Goal: Task Accomplishment & Management: Manage account settings

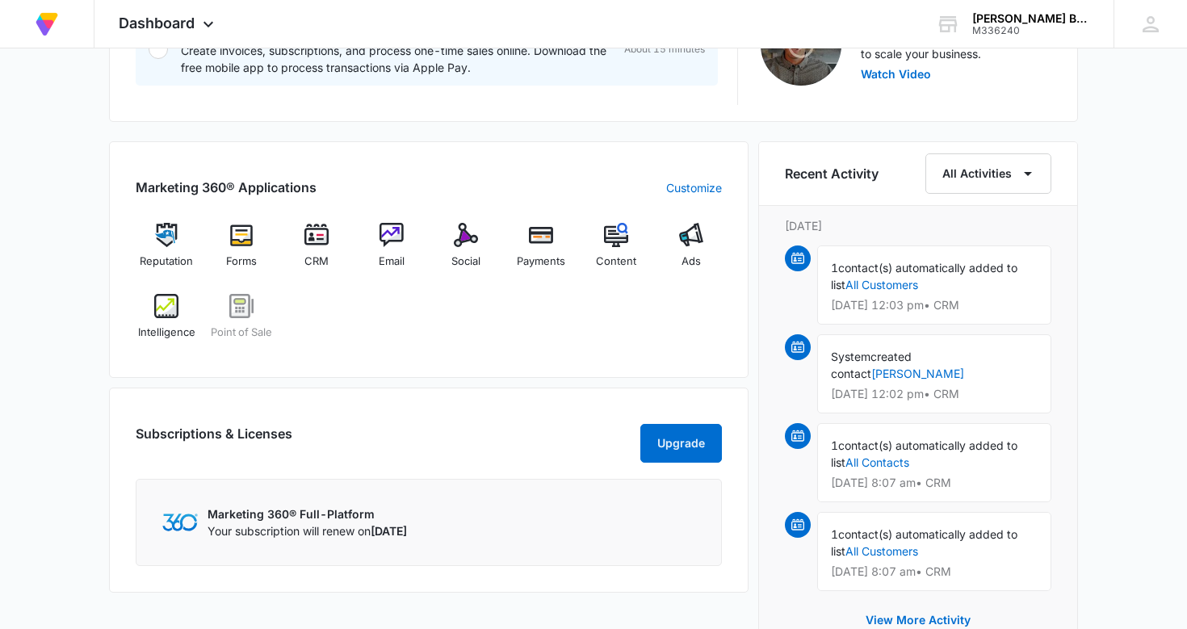
scroll to position [568, 0]
click at [324, 233] on img at bounding box center [317, 234] width 24 height 24
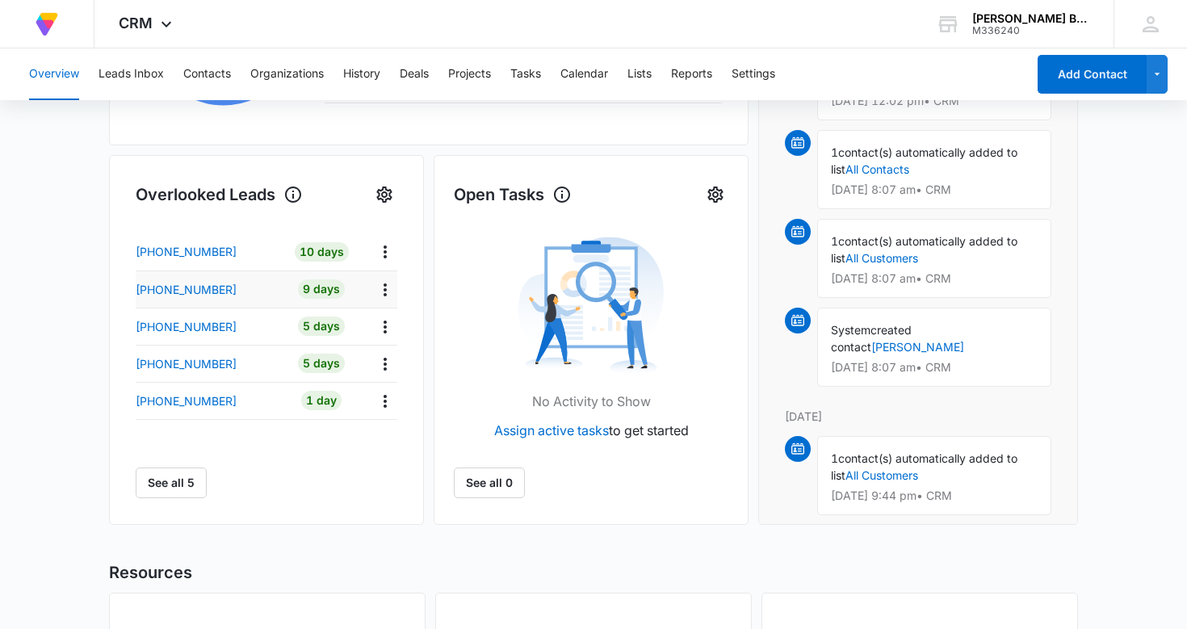
scroll to position [460, 0]
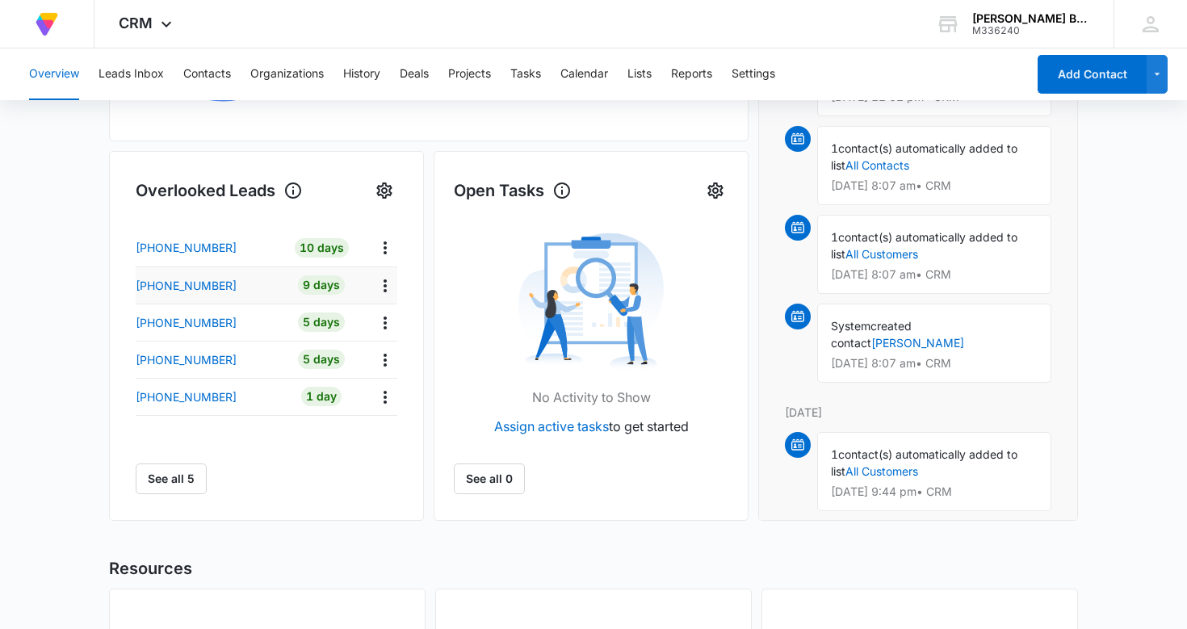
click at [324, 385] on td "1 Day" at bounding box center [322, 396] width 78 height 37
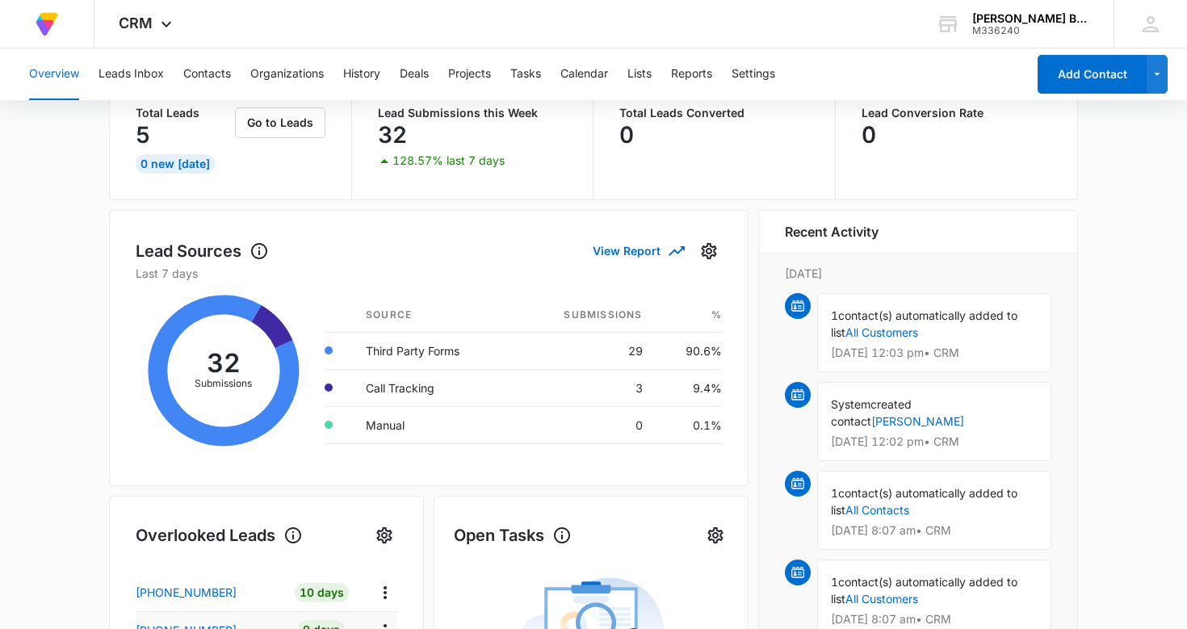
scroll to position [0, 0]
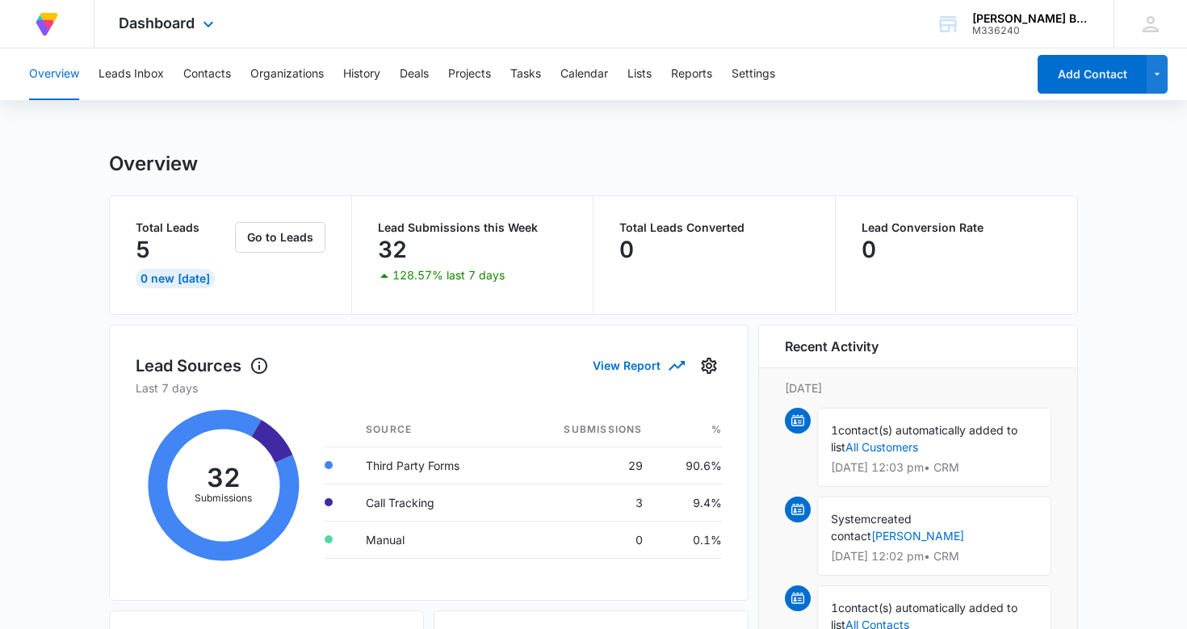
scroll to position [568, 0]
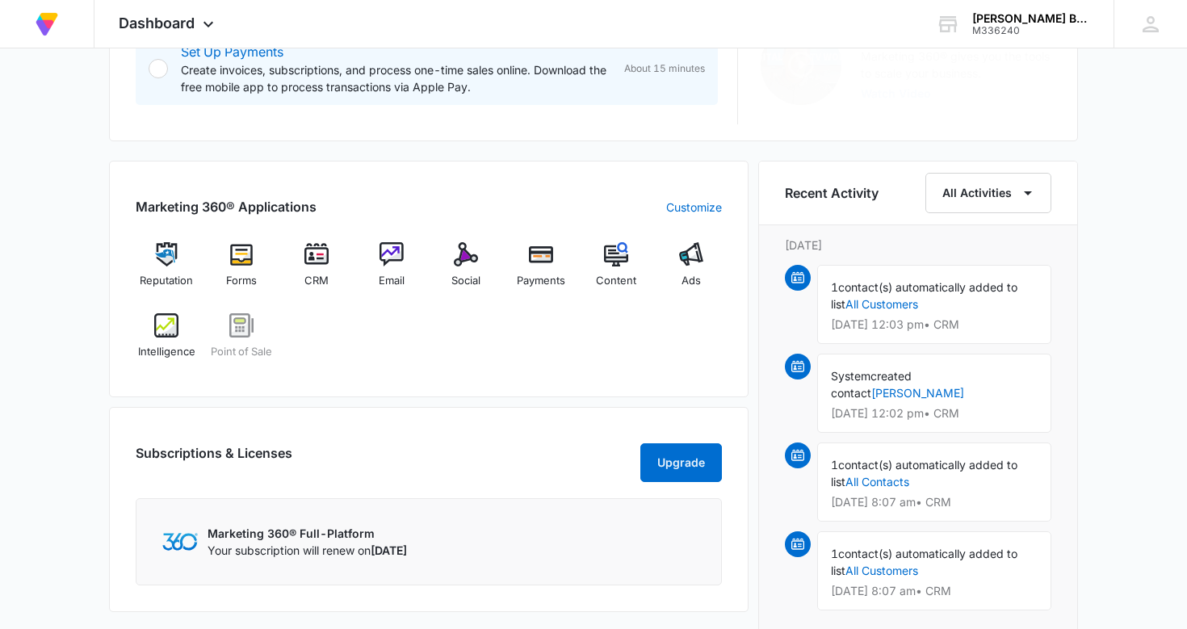
scroll to position [549, 0]
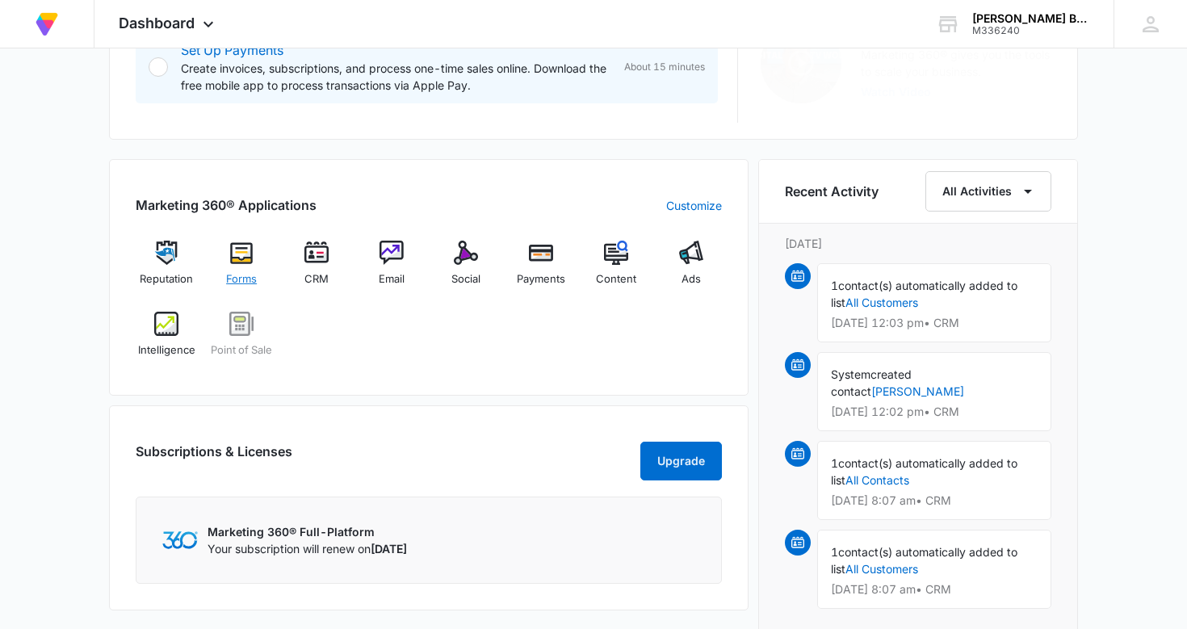
click at [242, 254] on img at bounding box center [241, 253] width 24 height 24
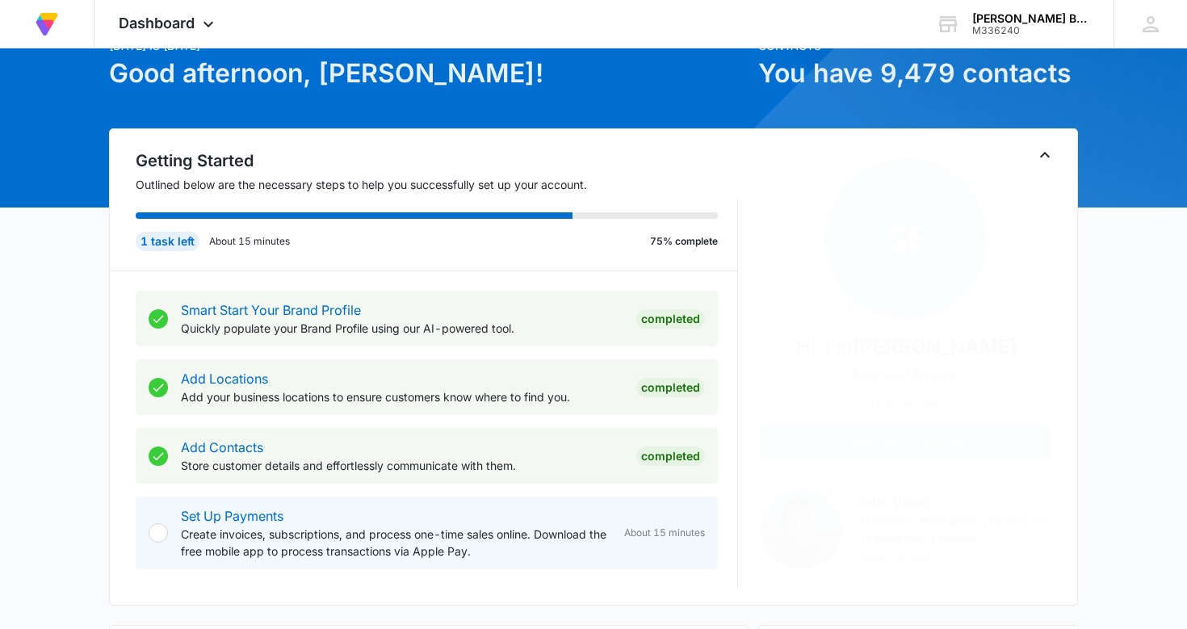
scroll to position [85, 0]
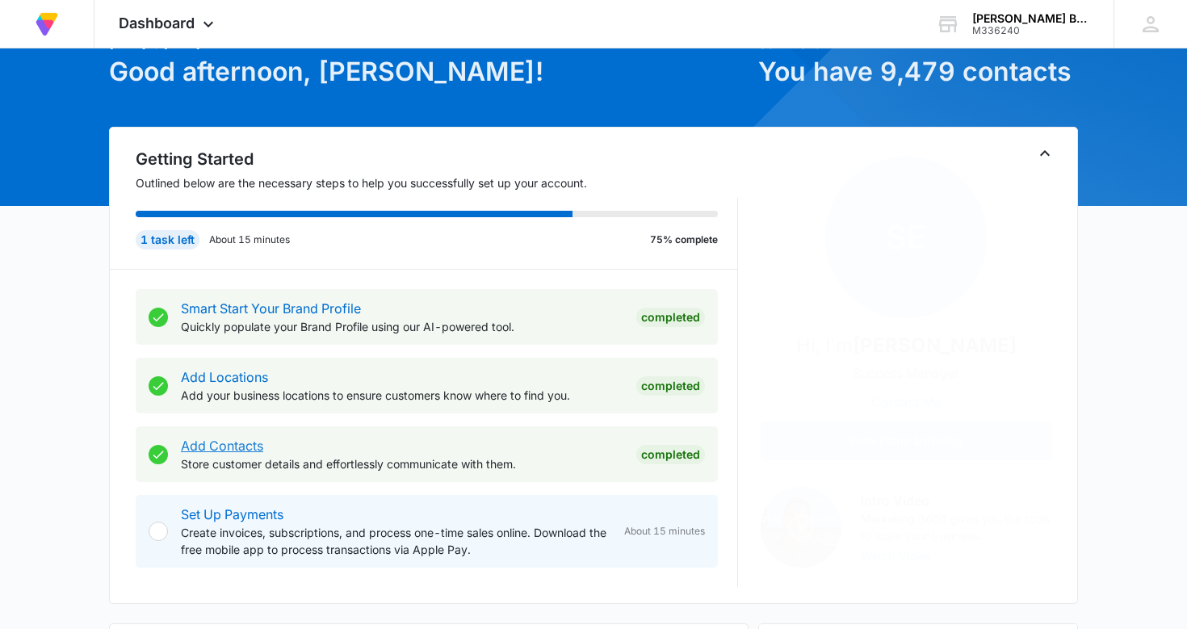
click at [216, 445] on link "Add Contacts" at bounding box center [222, 446] width 82 height 16
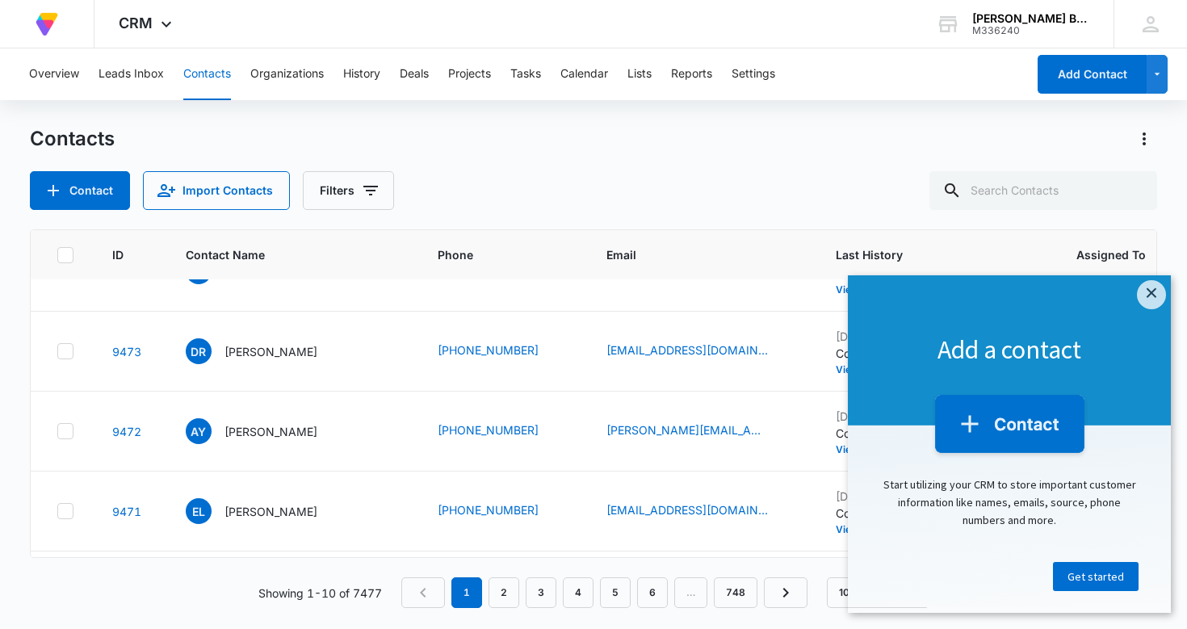
scroll to position [522, 0]
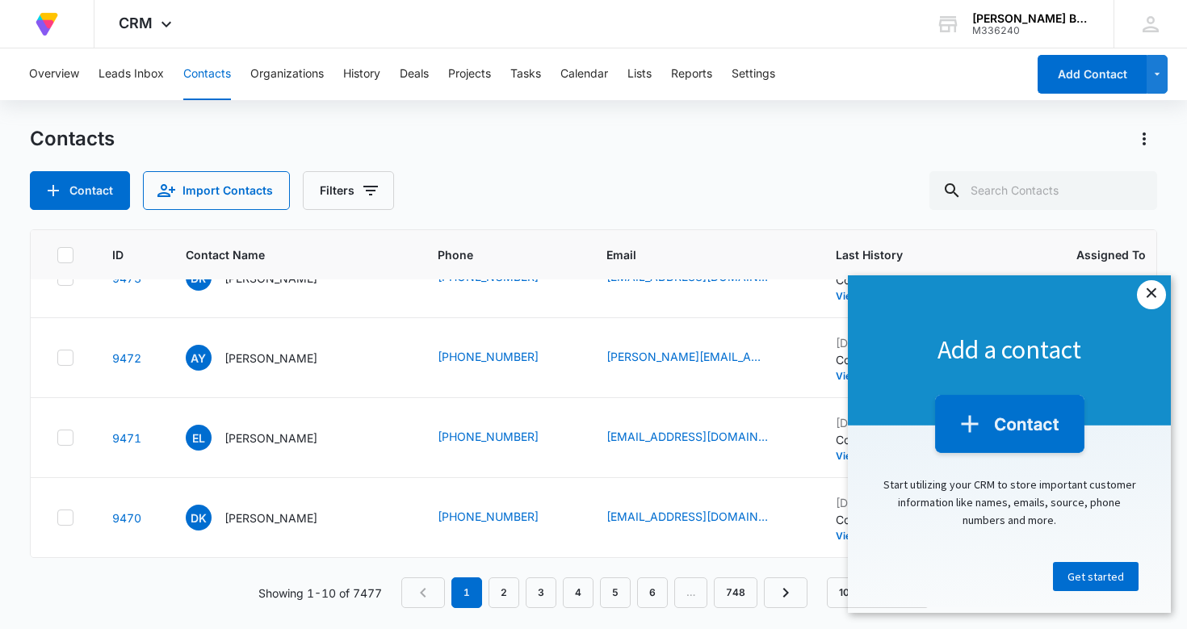
click at [1151, 296] on link "×" at bounding box center [1151, 294] width 29 height 29
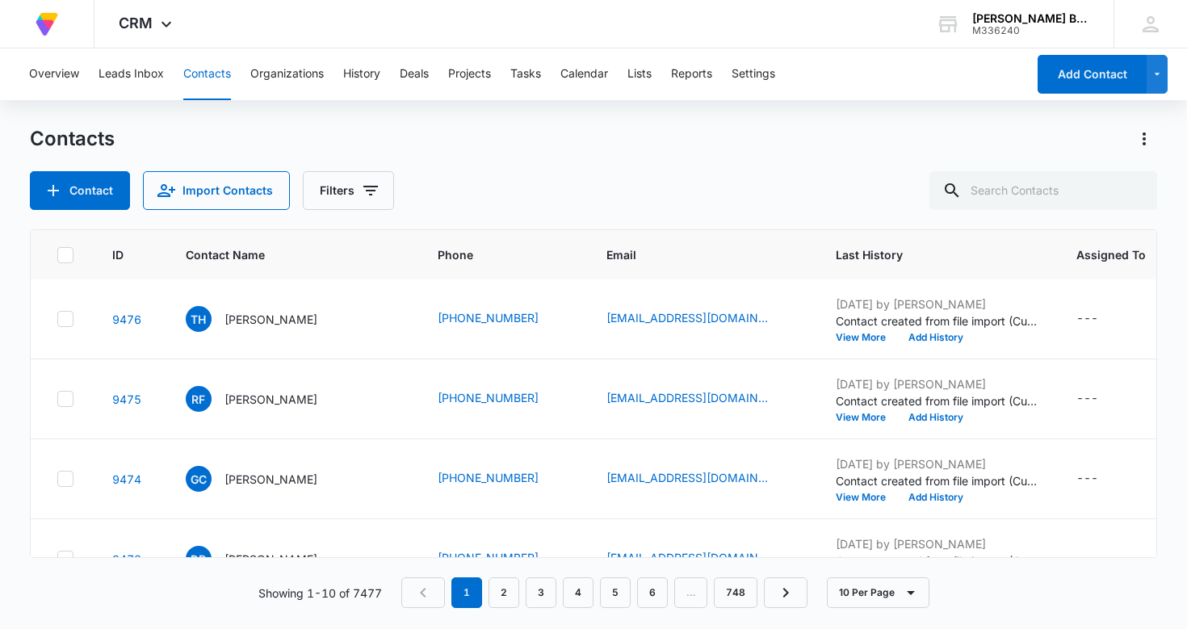
scroll to position [0, 0]
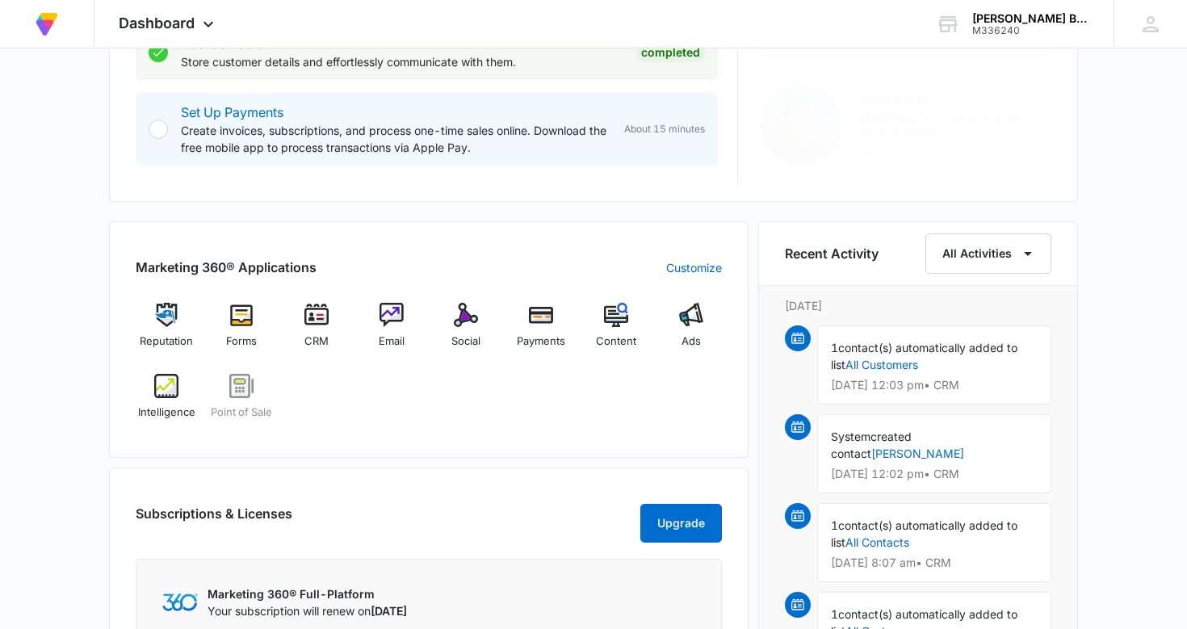
scroll to position [493, 0]
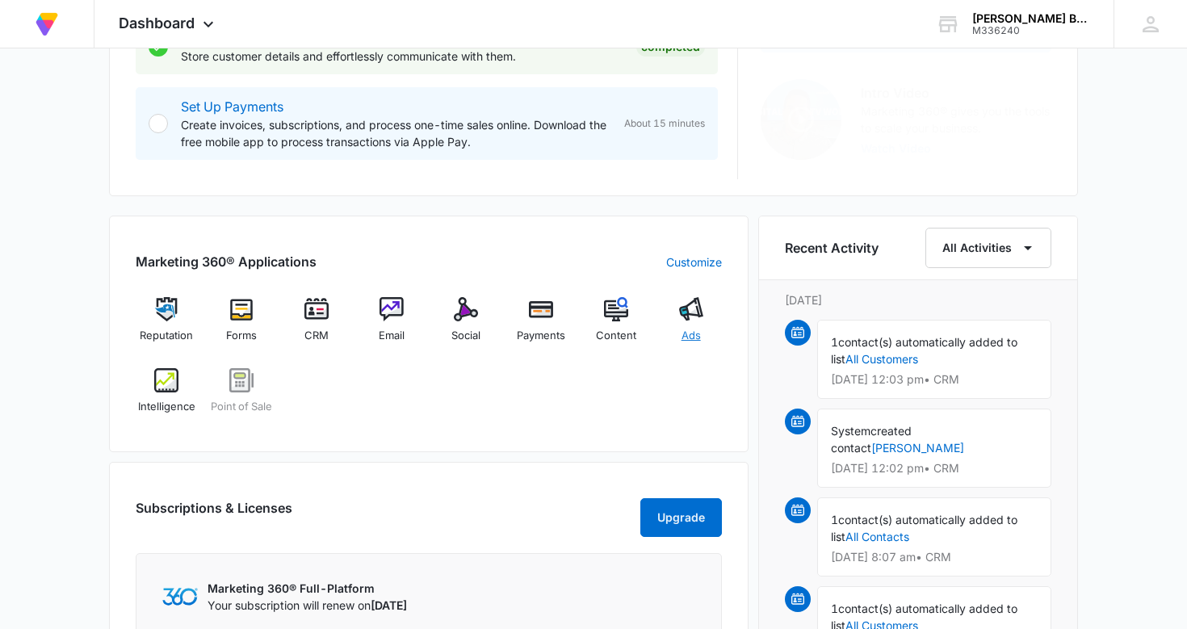
click at [691, 308] on img at bounding box center [691, 309] width 24 height 24
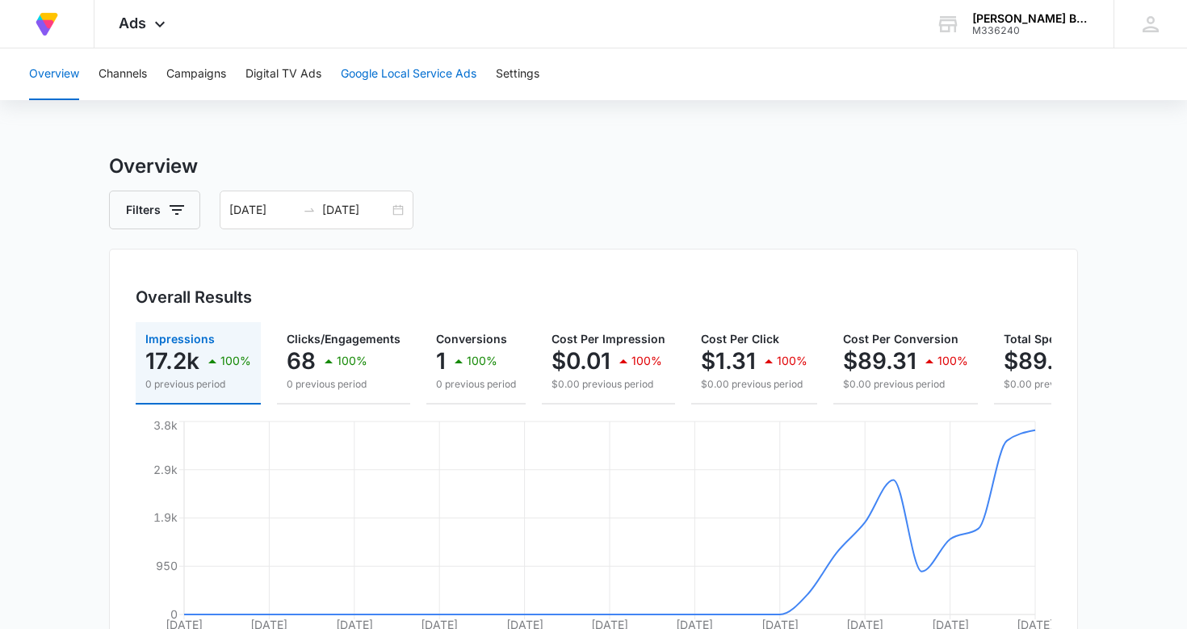
click at [432, 73] on button "Google Local Service Ads" at bounding box center [409, 74] width 136 height 52
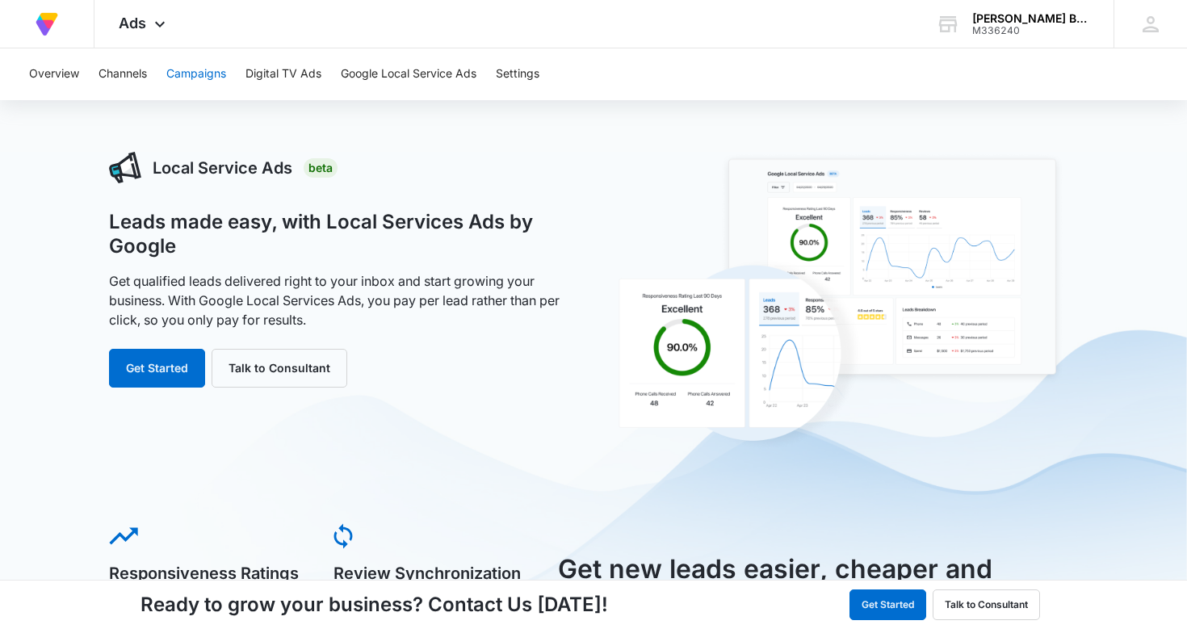
click at [197, 73] on button "Campaigns" at bounding box center [196, 74] width 60 height 52
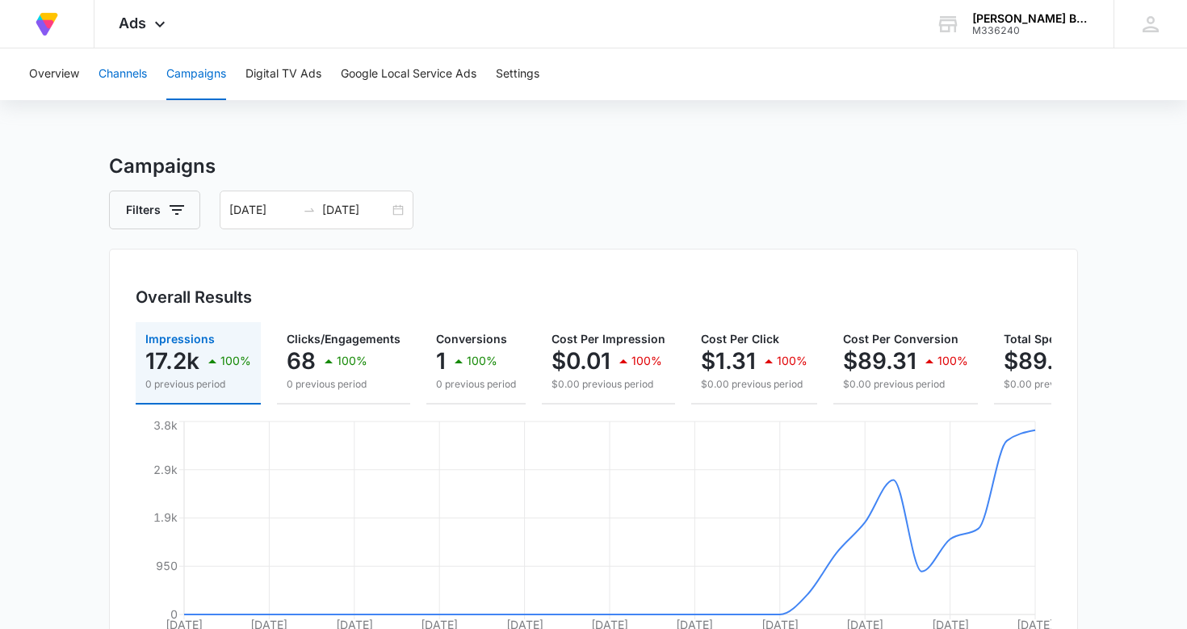
click at [124, 69] on button "Channels" at bounding box center [123, 74] width 48 height 52
click at [349, 223] on div "08/04/2025 09/03/2025" at bounding box center [317, 210] width 194 height 39
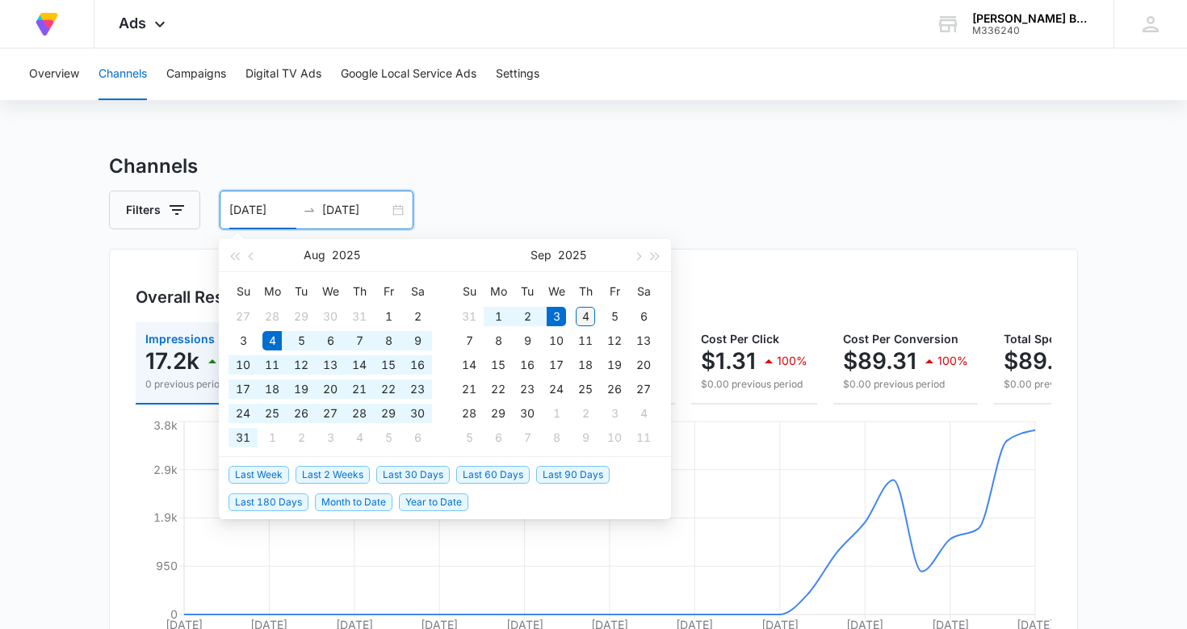
type input "09/04/2025"
click at [587, 317] on div "4" at bounding box center [585, 316] width 19 height 19
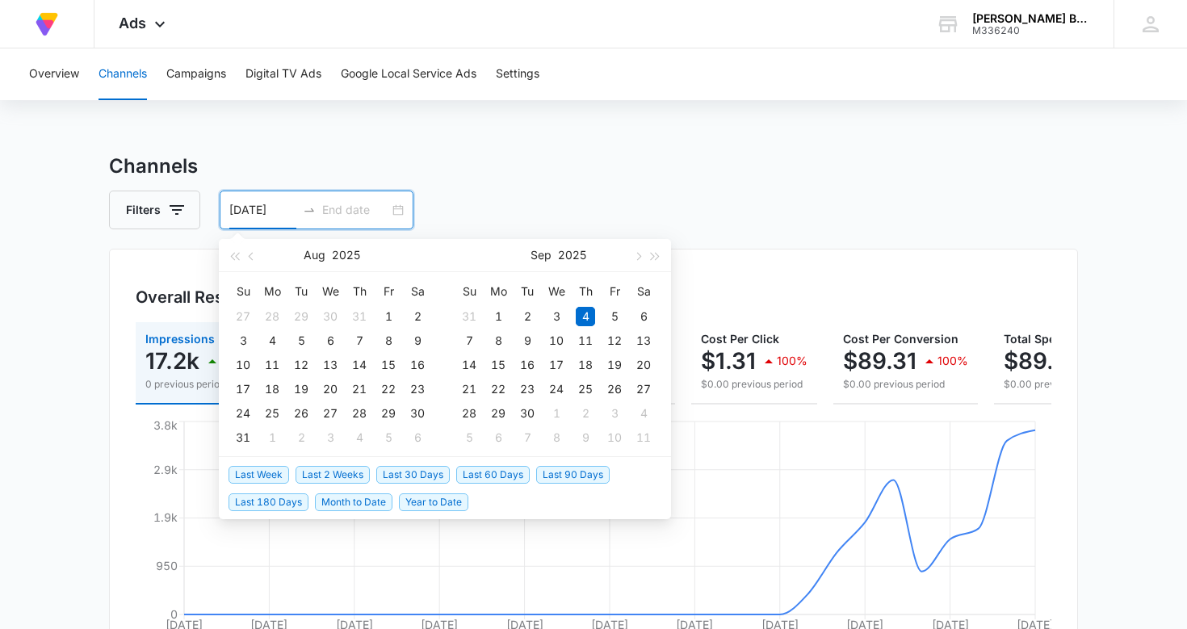
click at [261, 207] on input "09/04/2025" at bounding box center [262, 210] width 67 height 18
type input "09/03/2025"
click at [564, 315] on div "3" at bounding box center [556, 316] width 19 height 19
click at [348, 213] on input at bounding box center [355, 210] width 67 height 18
type input "09/04/2025"
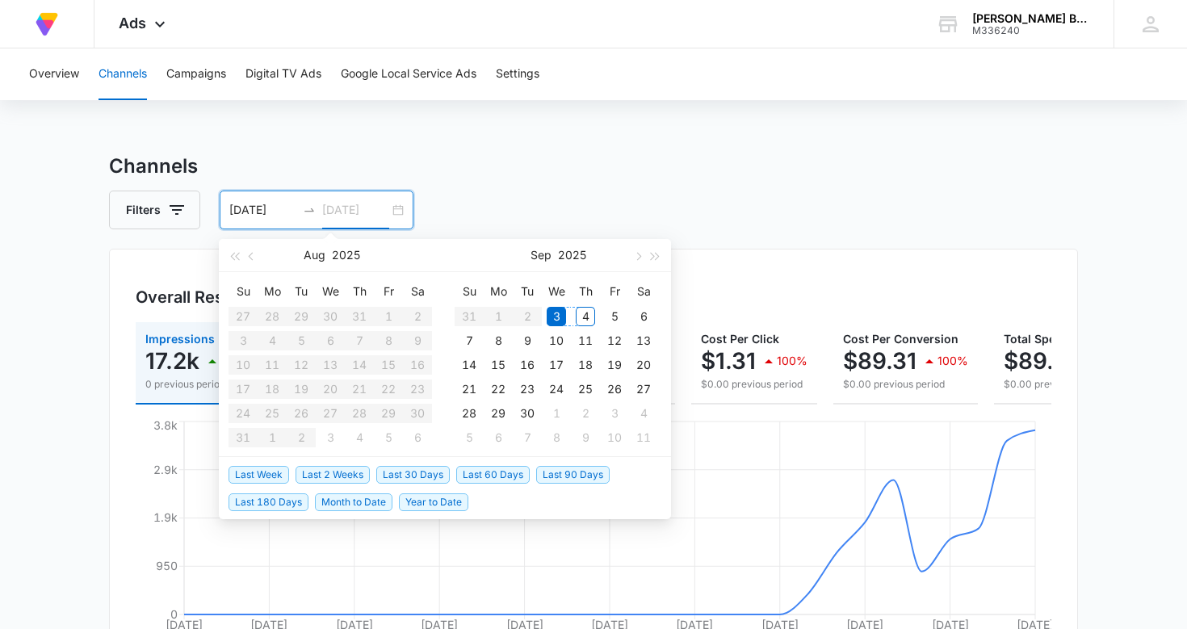
click at [589, 314] on div "4" at bounding box center [585, 316] width 19 height 19
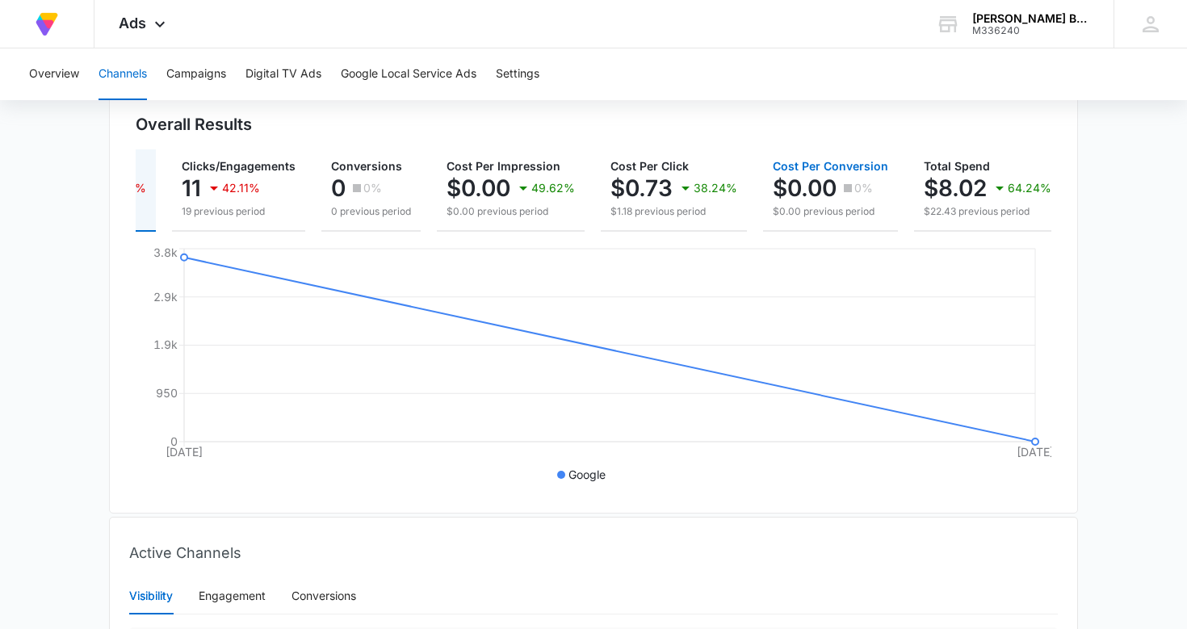
scroll to position [0, 124]
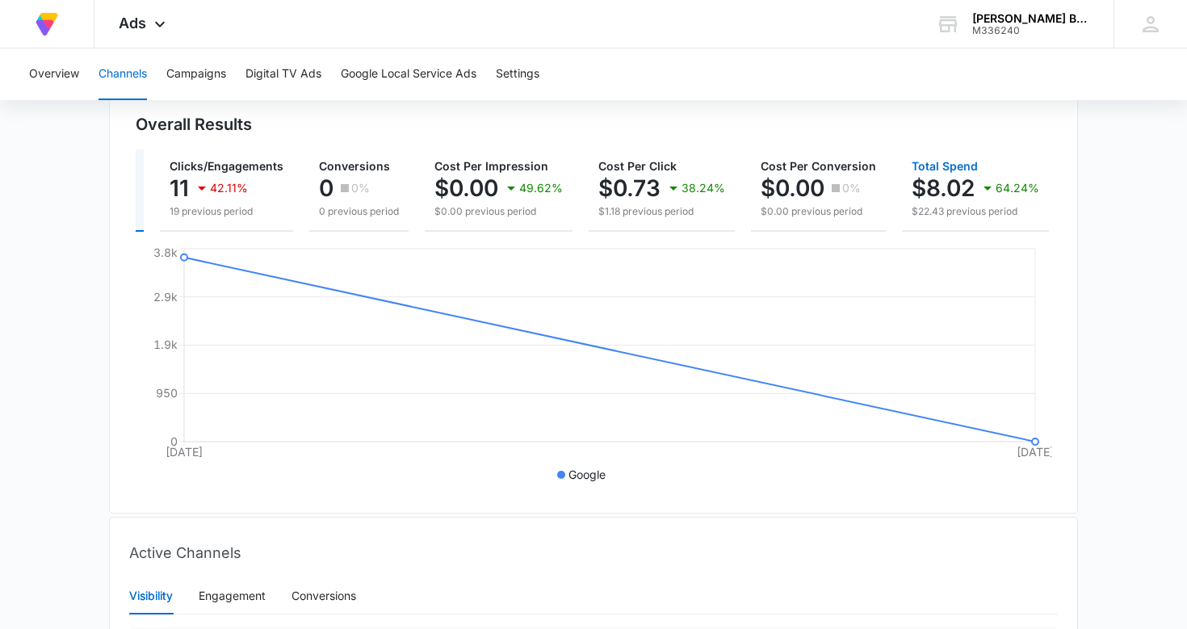
click at [1006, 186] on p "64.24%" at bounding box center [1018, 188] width 44 height 11
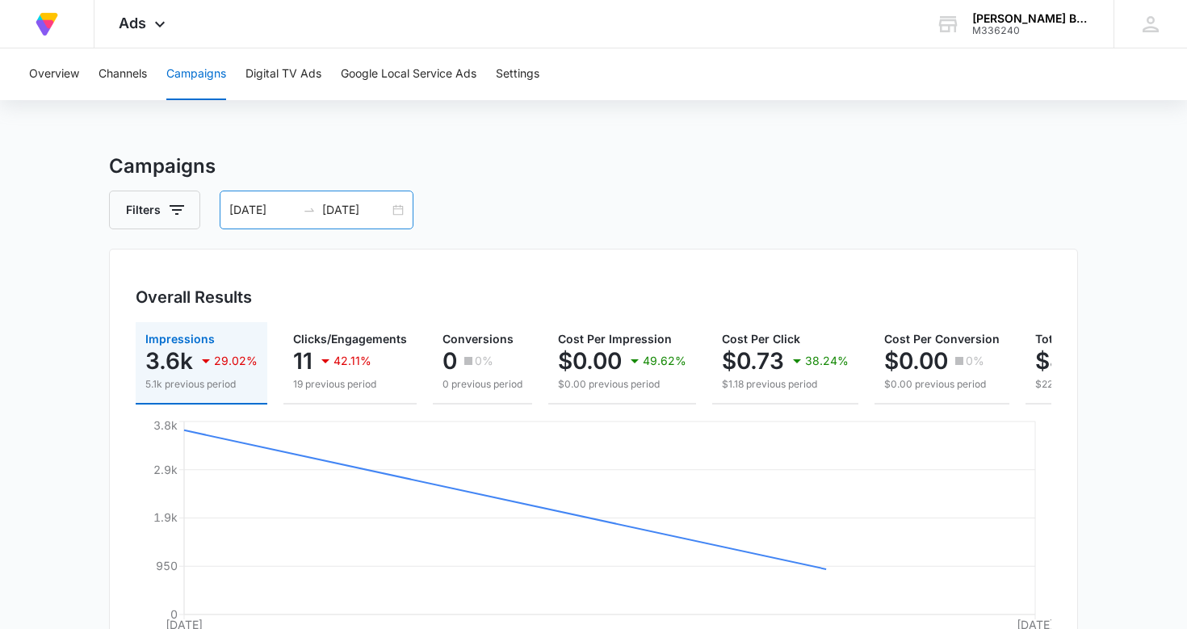
click at [271, 196] on div "09/03/2025 09/04/2025" at bounding box center [317, 210] width 194 height 39
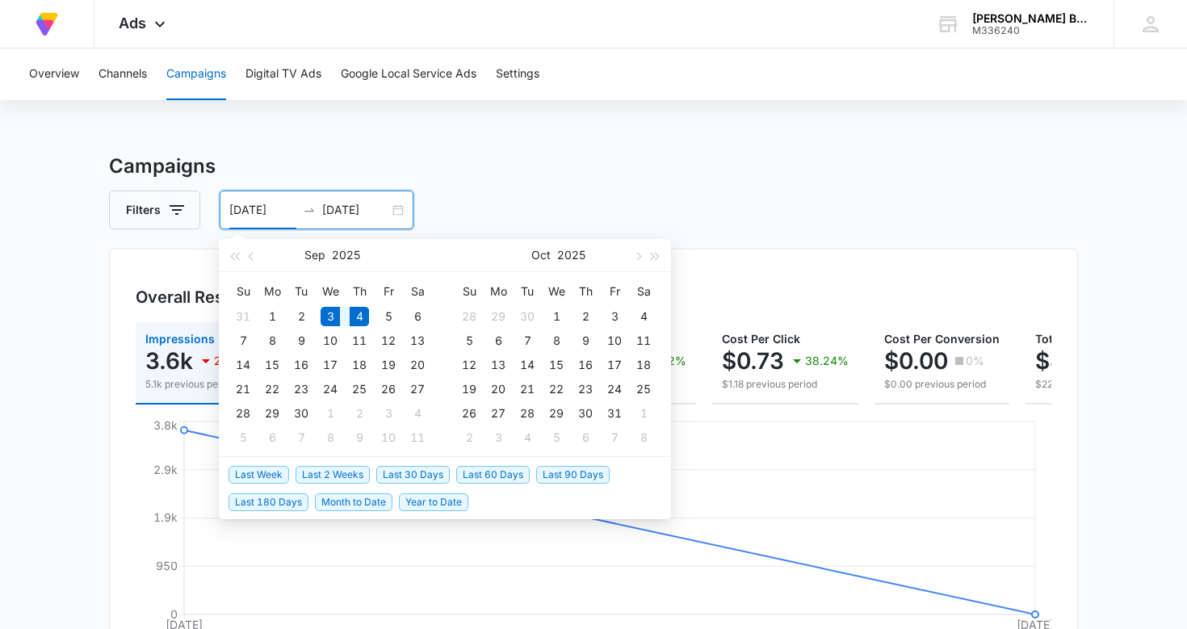
click at [216, 109] on div "Overview Channels Campaigns Digital TV Ads Google Local Service Ads Settings Ca…" at bounding box center [593, 566] width 1187 height 1036
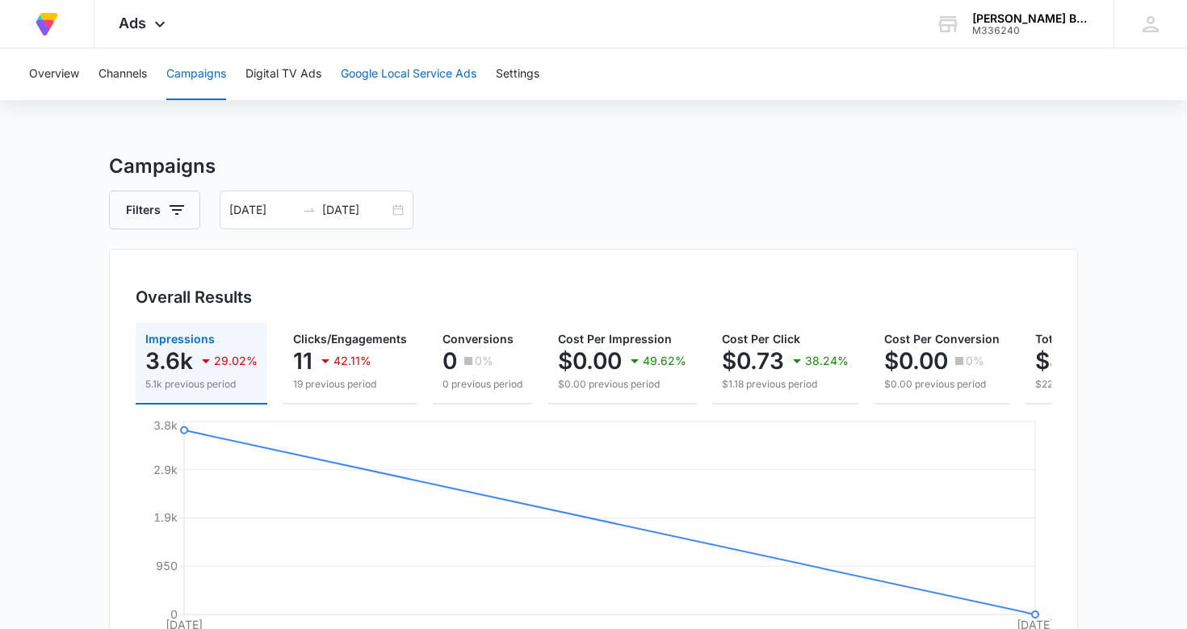
click at [426, 74] on button "Google Local Service Ads" at bounding box center [409, 74] width 136 height 52
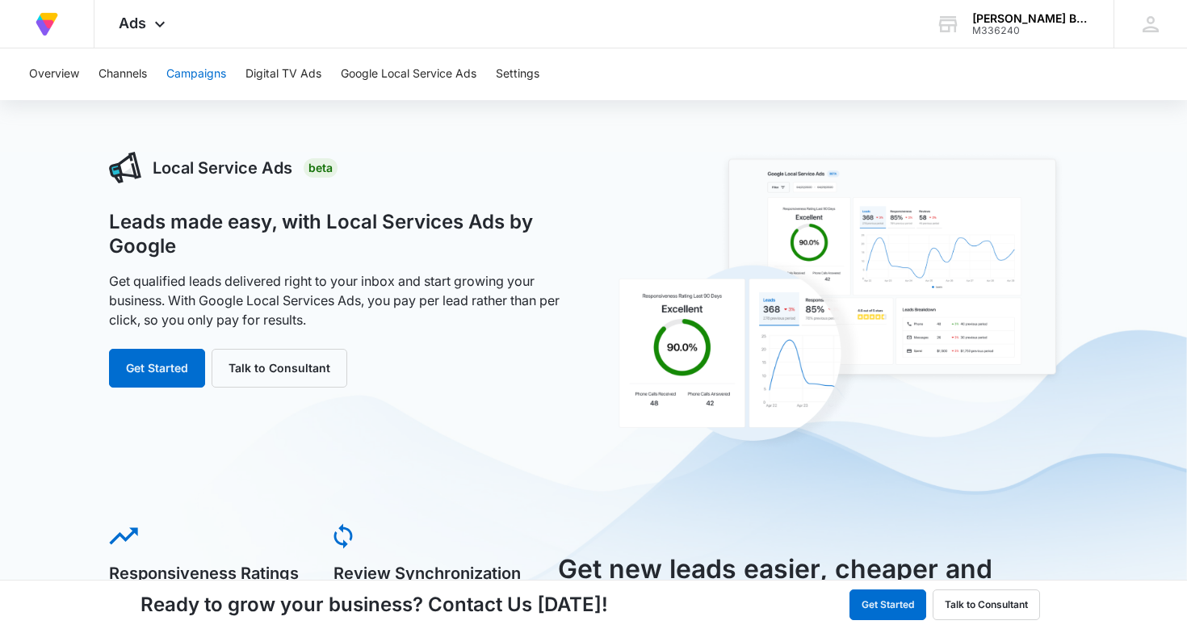
click at [193, 74] on button "Campaigns" at bounding box center [196, 74] width 60 height 52
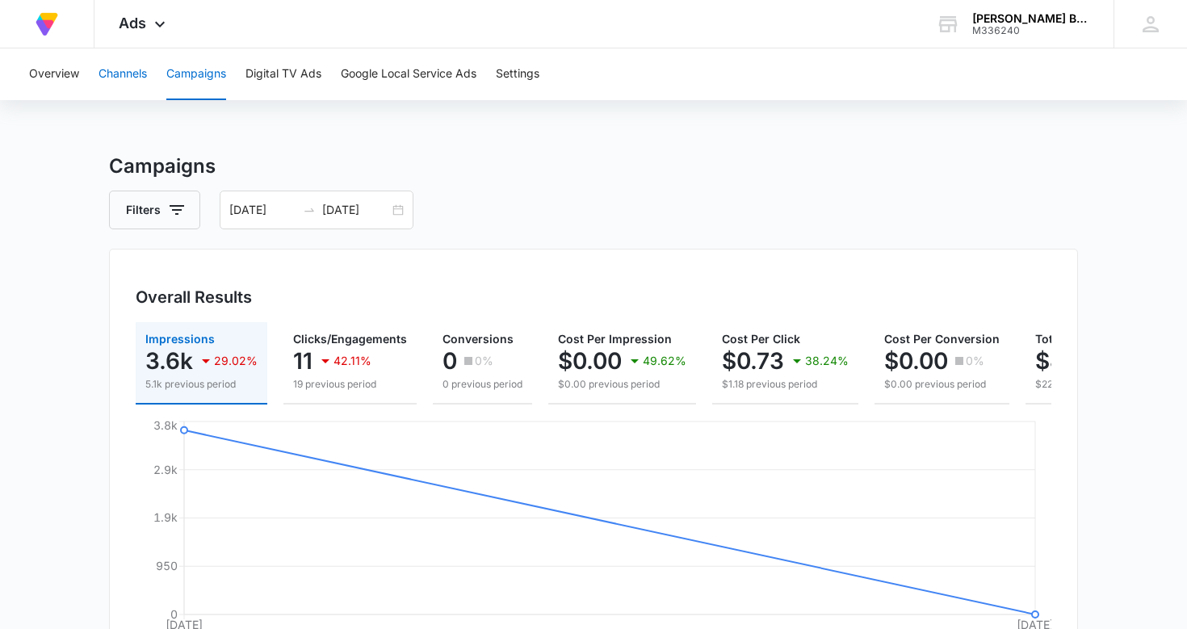
click at [127, 74] on button "Channels" at bounding box center [123, 74] width 48 height 52
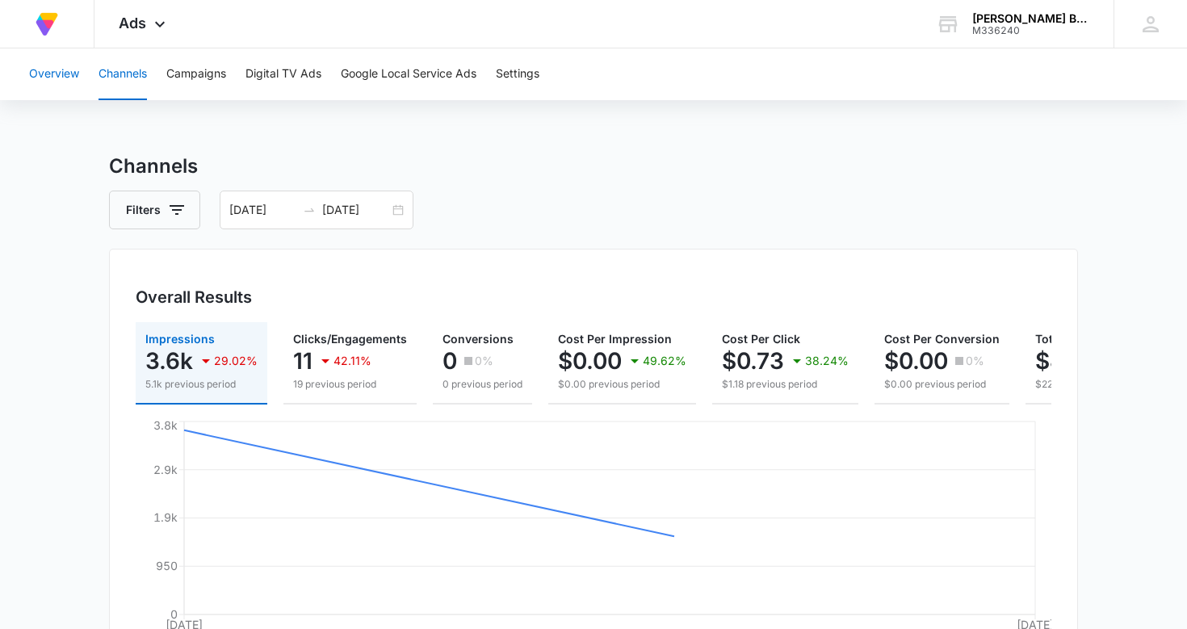
click at [53, 74] on button "Overview" at bounding box center [54, 74] width 50 height 52
click at [1004, 20] on div "Christi Harris Beauty USA LP" at bounding box center [1032, 18] width 118 height 13
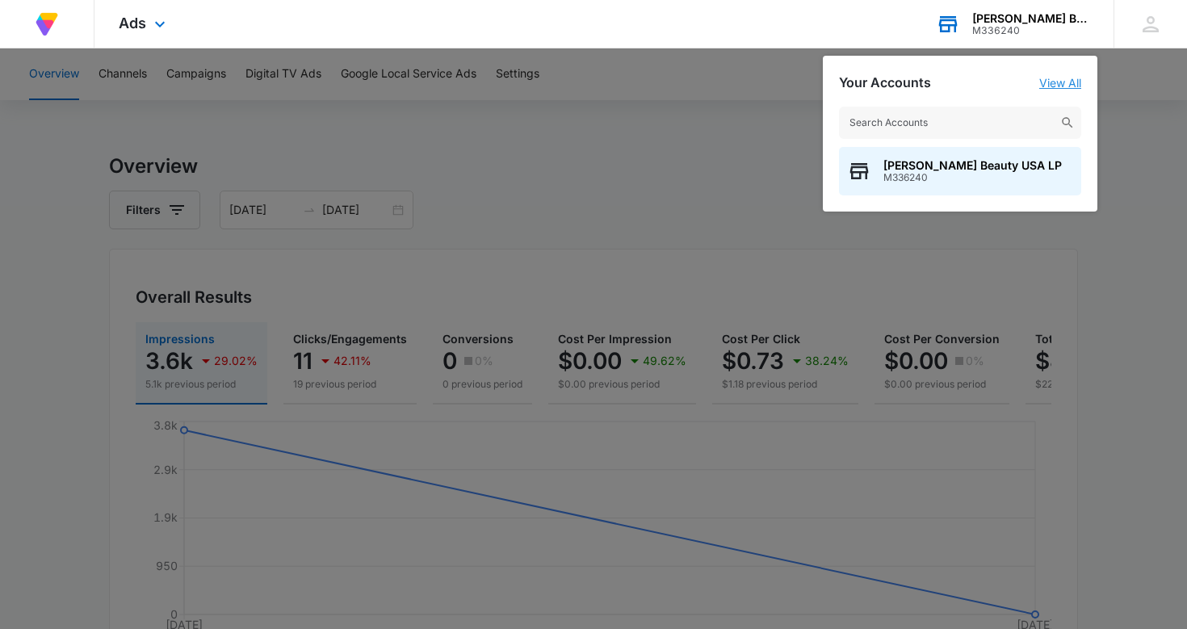
click at [1058, 85] on link "View All" at bounding box center [1061, 83] width 42 height 14
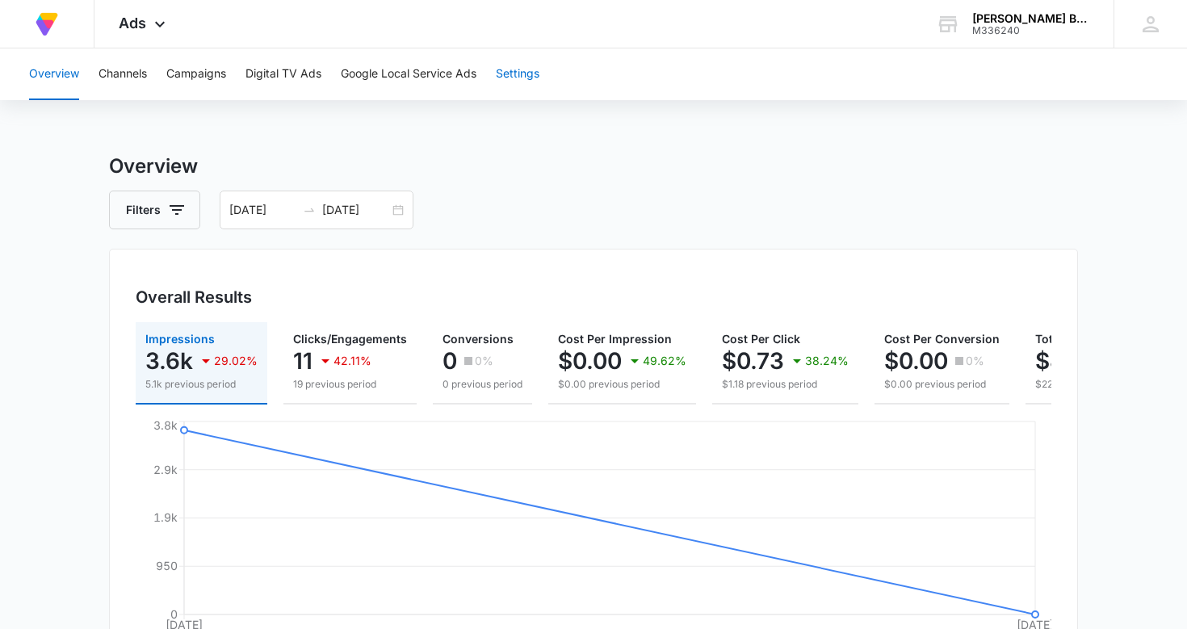
click at [527, 71] on button "Settings" at bounding box center [518, 74] width 44 height 52
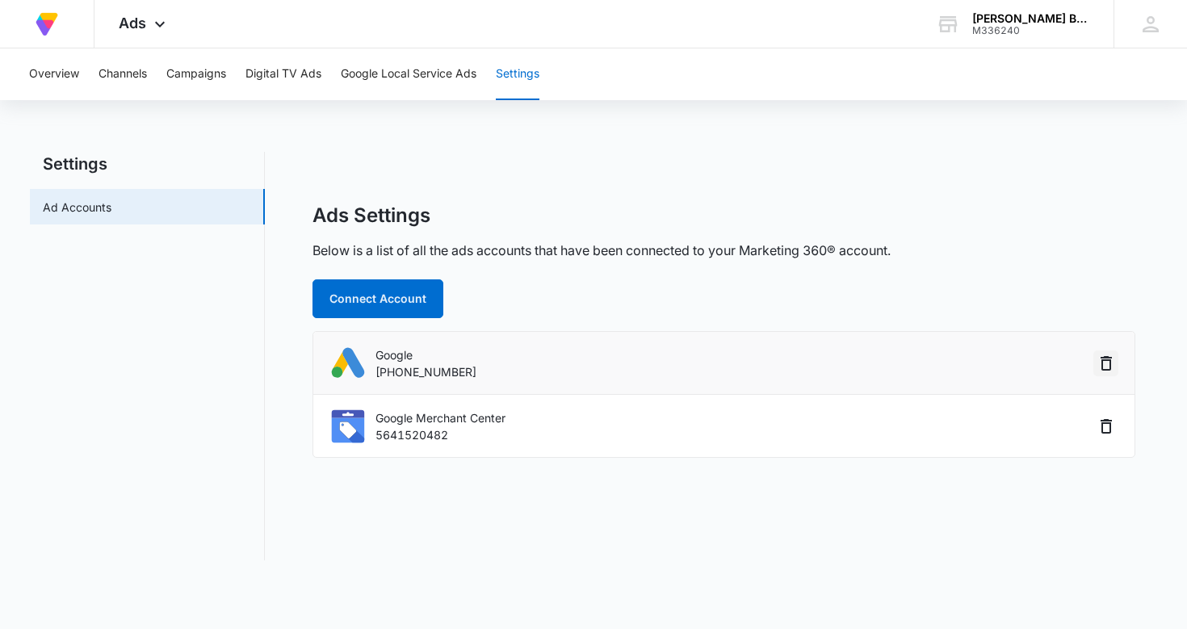
click at [1109, 362] on icon "button" at bounding box center [1106, 363] width 19 height 19
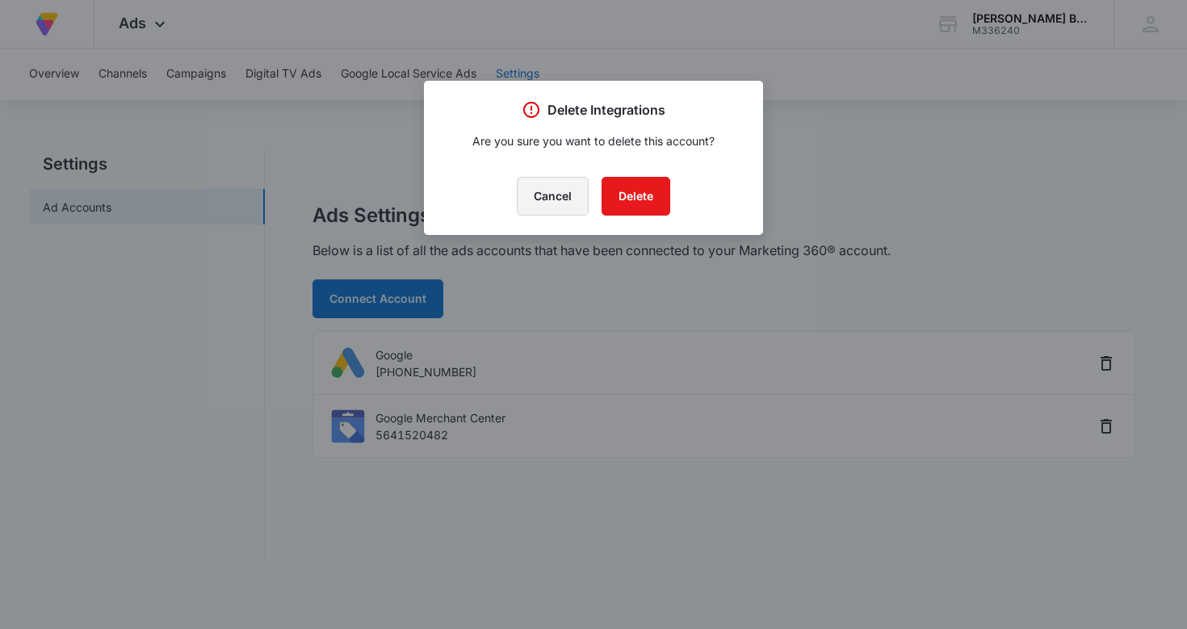
click at [549, 194] on button "Cancel" at bounding box center [553, 196] width 72 height 39
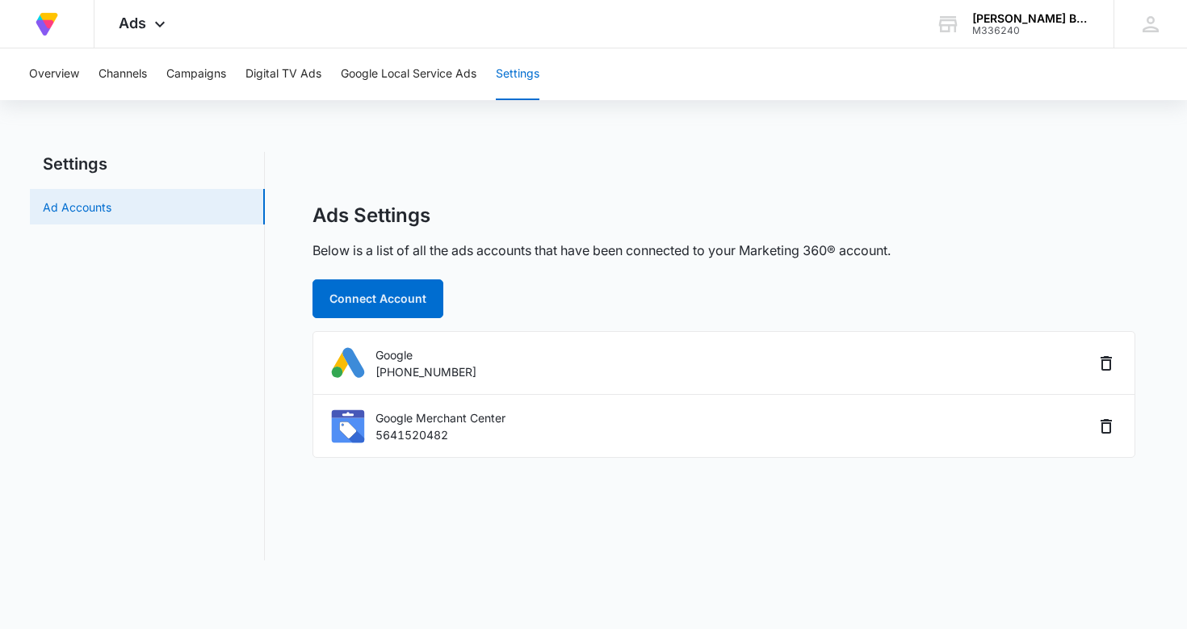
click at [111, 204] on link "Ad Accounts" at bounding box center [77, 207] width 69 height 17
click at [360, 128] on div "Overview Channels Campaigns Digital TV Ads Google Local Service Ads Settings Se…" at bounding box center [593, 313] width 1187 height 531
